Goal: Obtain resource: Obtain resource

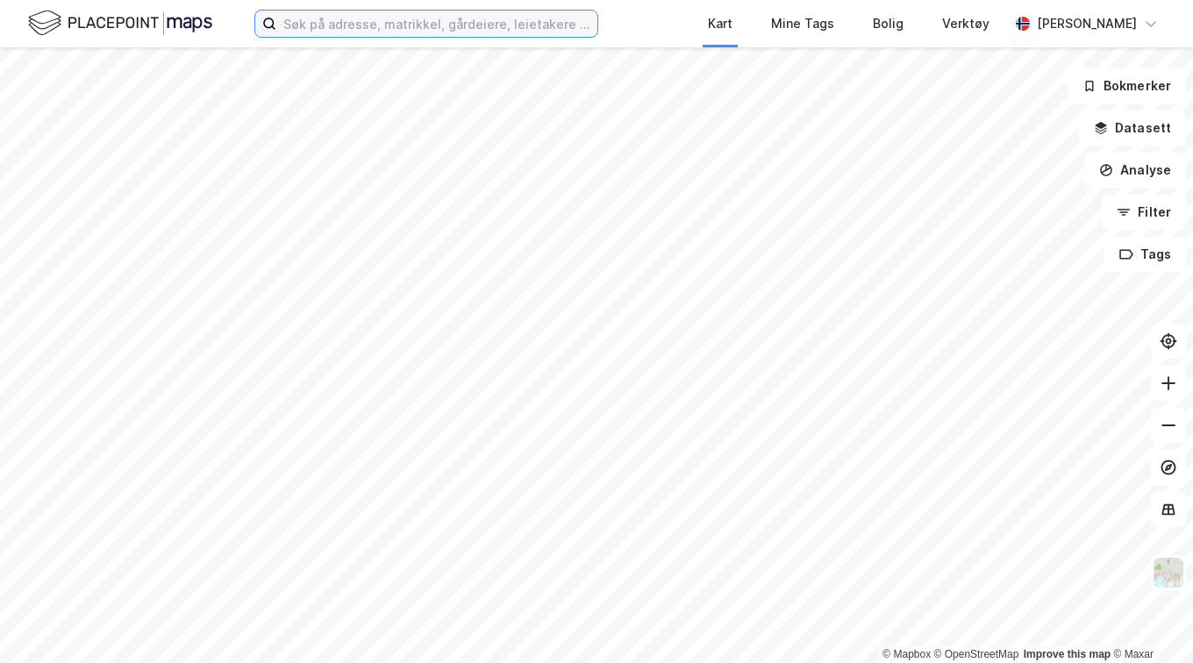
click at [318, 30] on input at bounding box center [436, 24] width 321 height 26
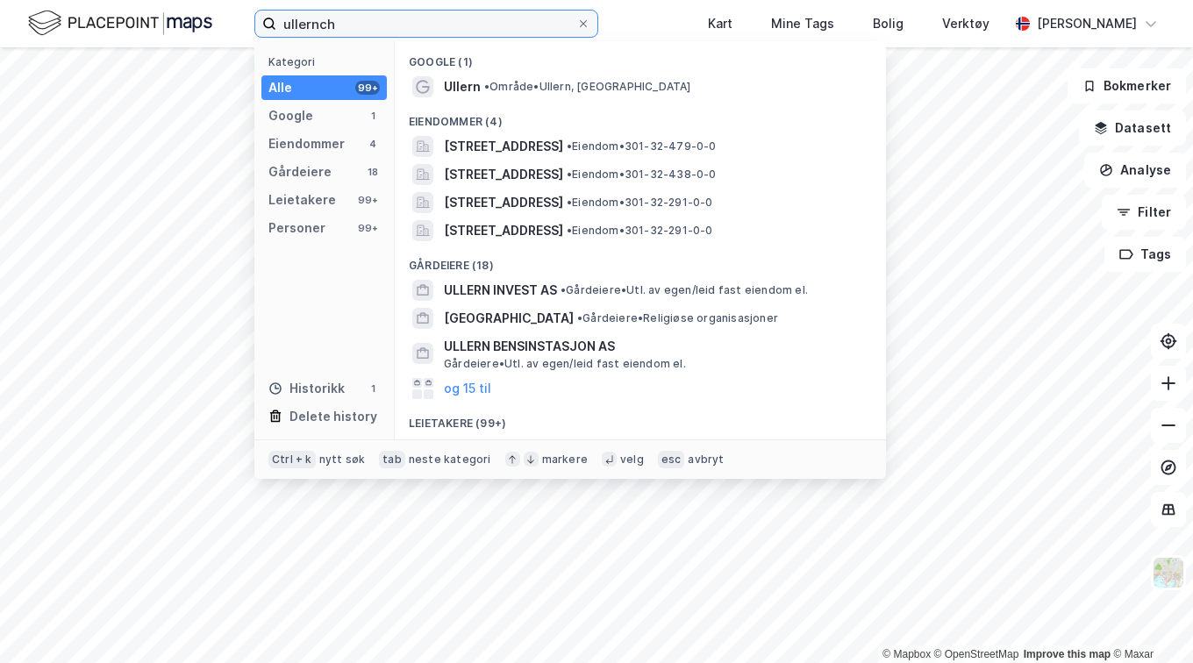
click at [369, 25] on input "ullernch" at bounding box center [426, 24] width 300 height 26
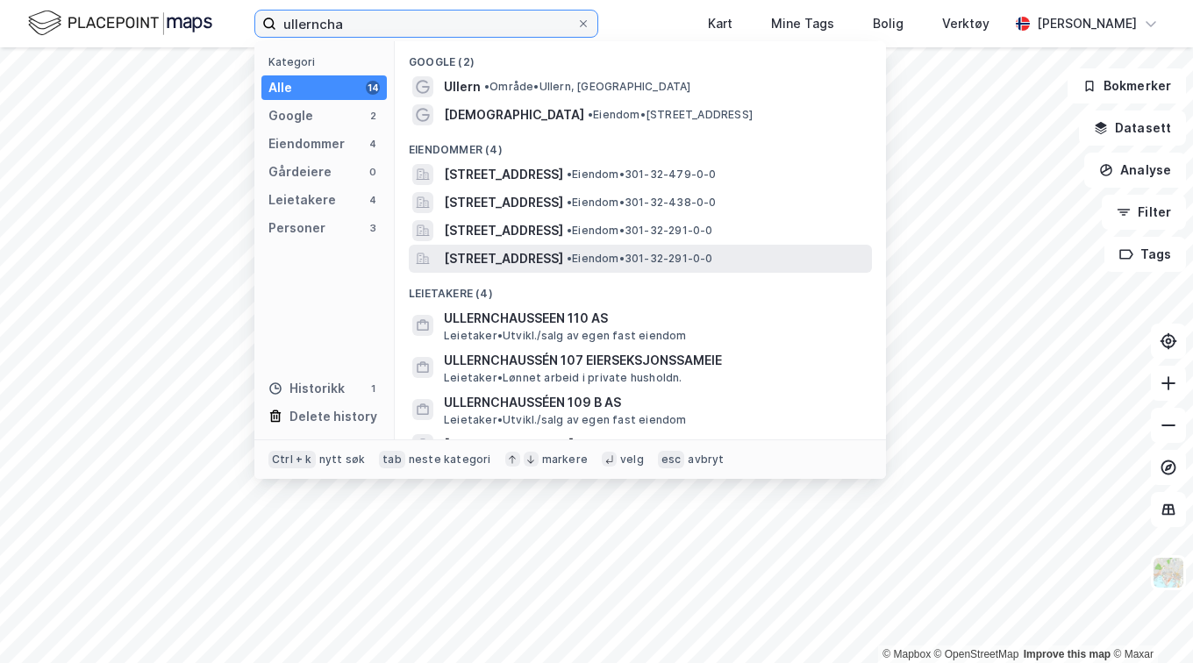
type input "ullerncha"
click at [543, 248] on span "[STREET_ADDRESS]" at bounding box center [503, 258] width 119 height 21
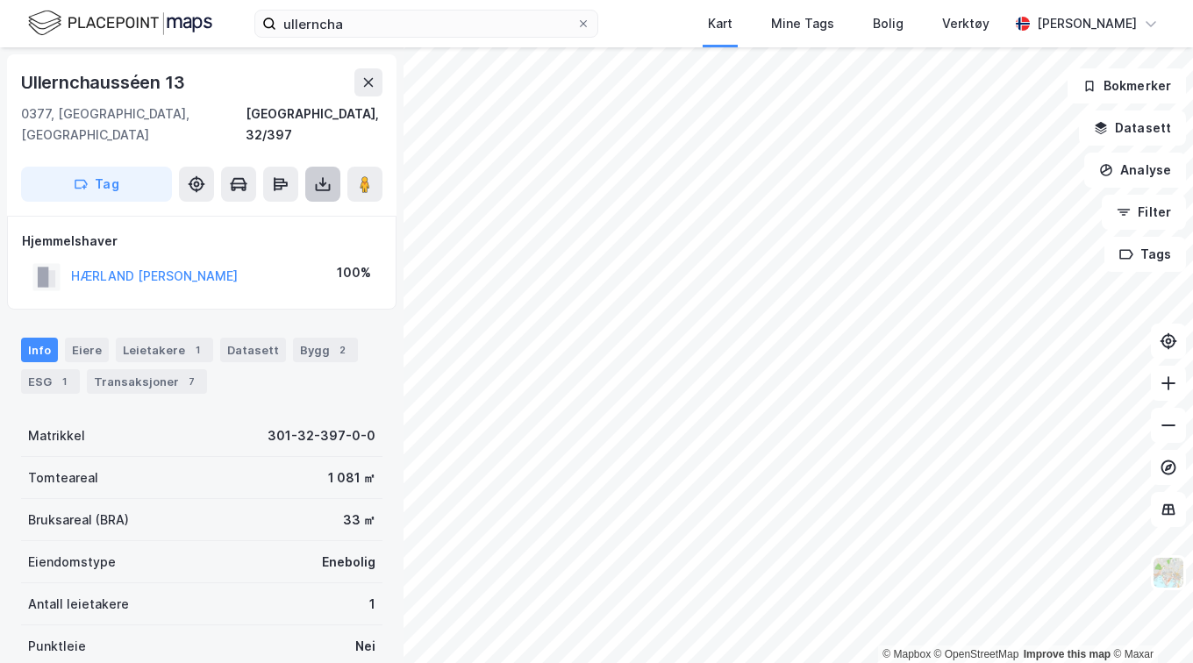
click at [317, 184] on icon at bounding box center [323, 187] width 15 height 7
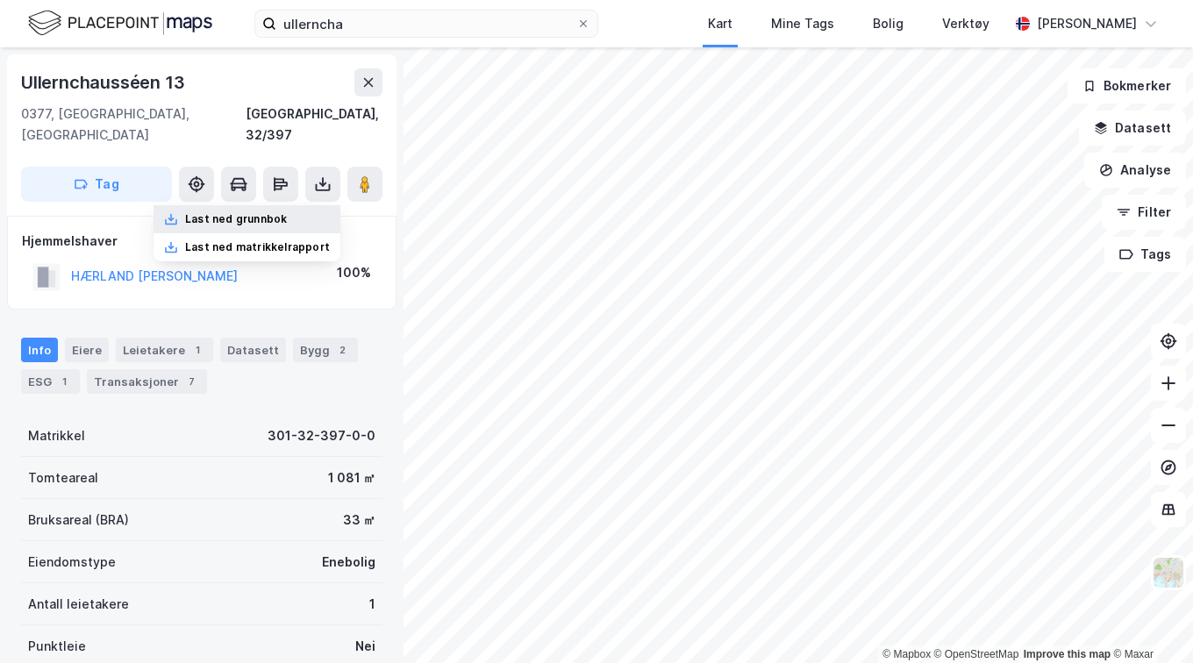
click at [277, 212] on div "Last ned grunnbok" at bounding box center [236, 219] width 102 height 14
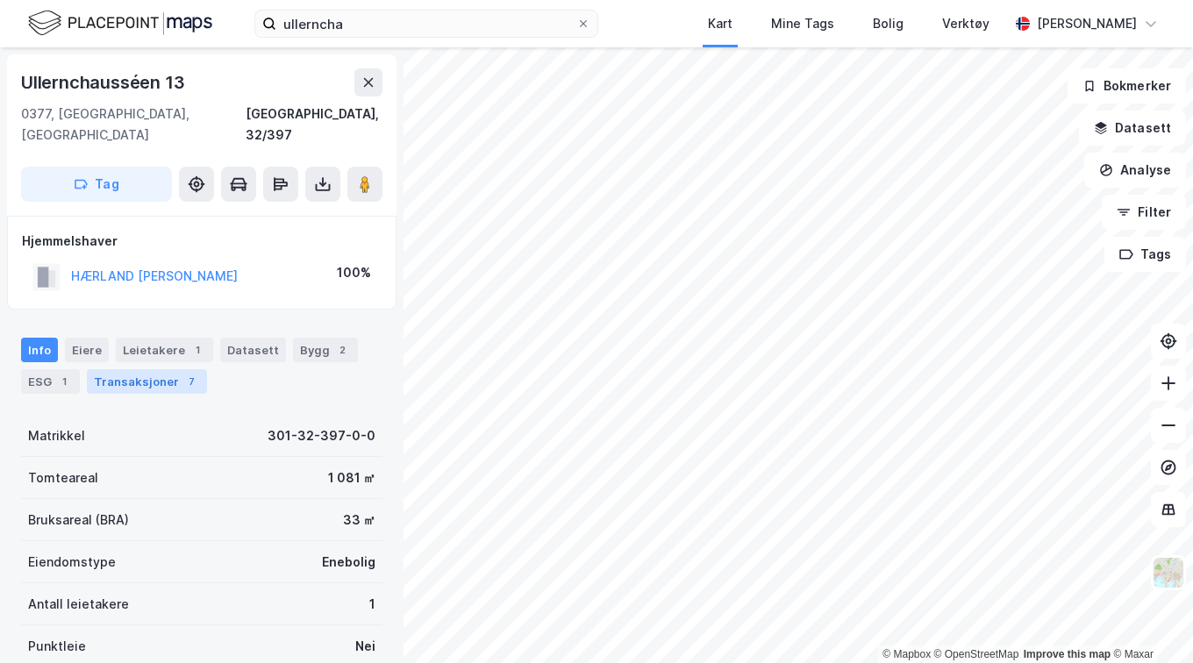
click at [144, 369] on div "Transaksjoner 7" at bounding box center [147, 381] width 120 height 25
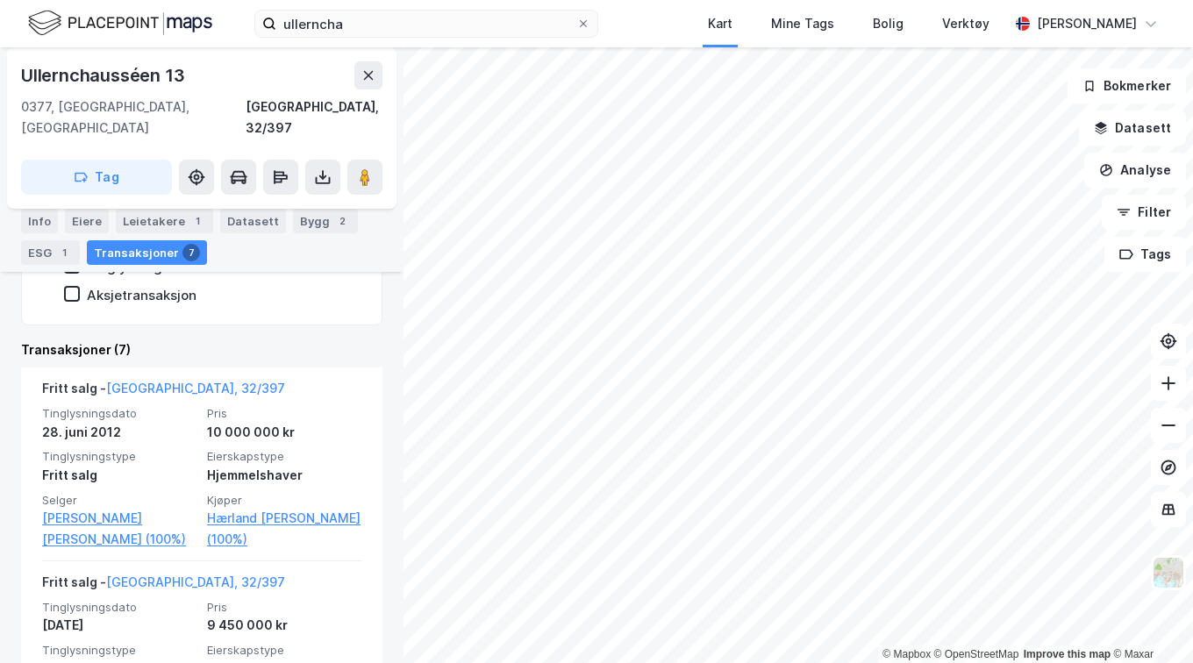
scroll to position [341, 0]
